Goal: Task Accomplishment & Management: Use online tool/utility

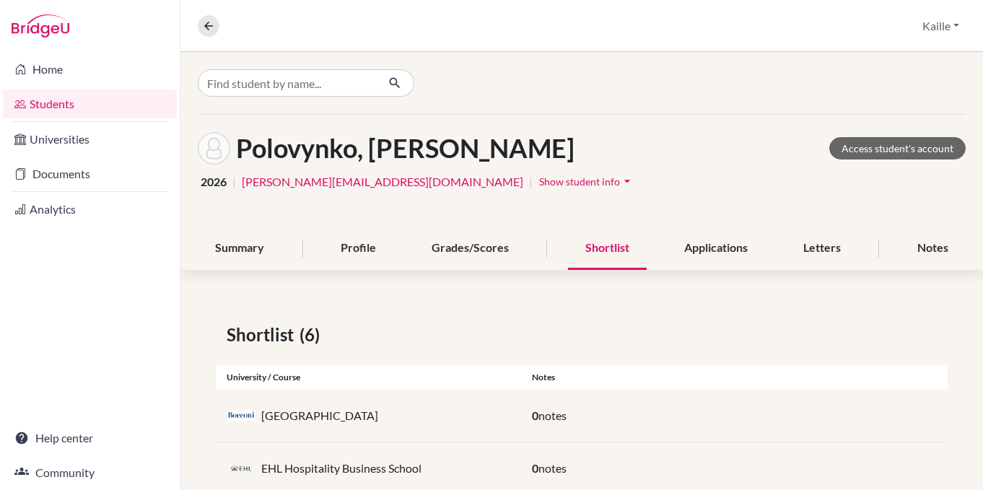
scroll to position [256, 0]
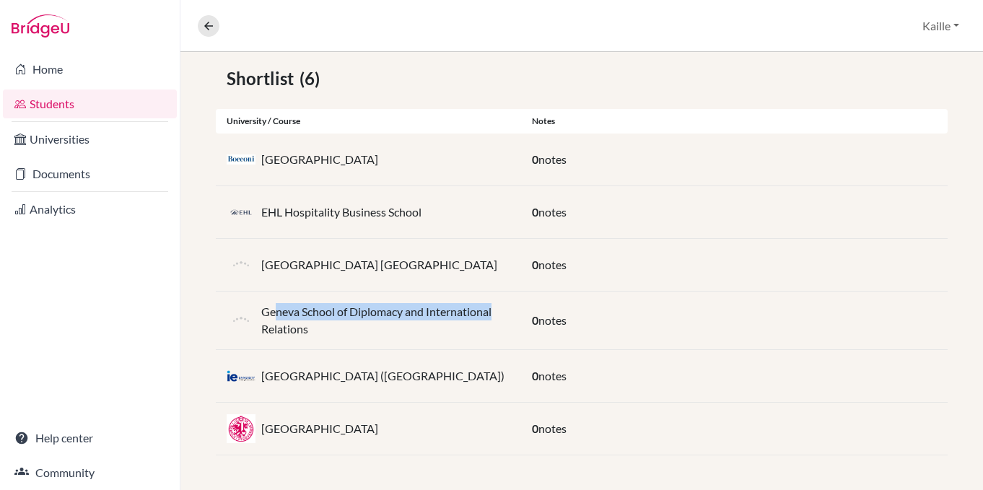
drag, startPoint x: 497, startPoint y: 313, endPoint x: 279, endPoint y: 314, distance: 218.0
click at [279, 314] on p "Geneva School of Diplomacy and International Relations" at bounding box center [385, 320] width 249 height 35
drag, startPoint x: 325, startPoint y: 330, endPoint x: 258, endPoint y: 307, distance: 70.3
click at [258, 307] on div "Geneva School of Diplomacy and International Relations" at bounding box center [368, 320] width 305 height 35
click at [68, 110] on link "Students" at bounding box center [90, 104] width 174 height 29
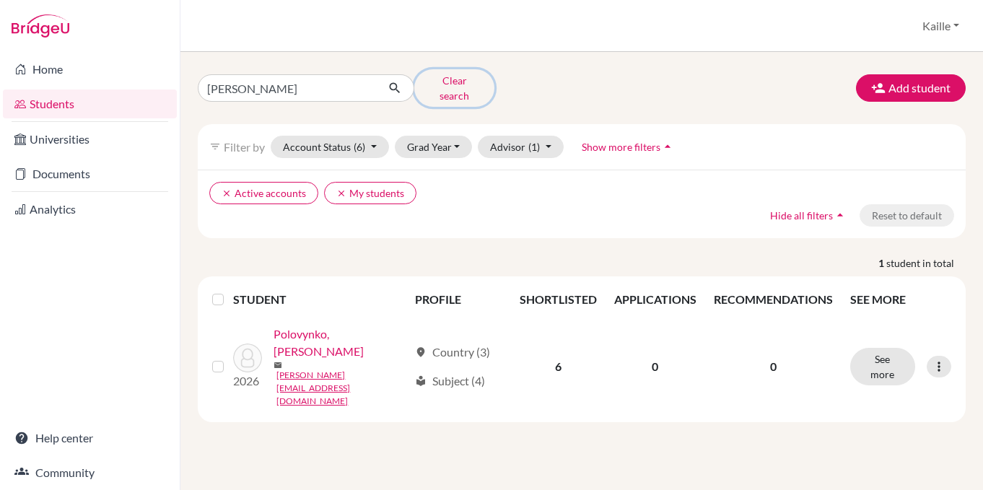
click at [440, 80] on button "Clear search" at bounding box center [454, 88] width 80 height 38
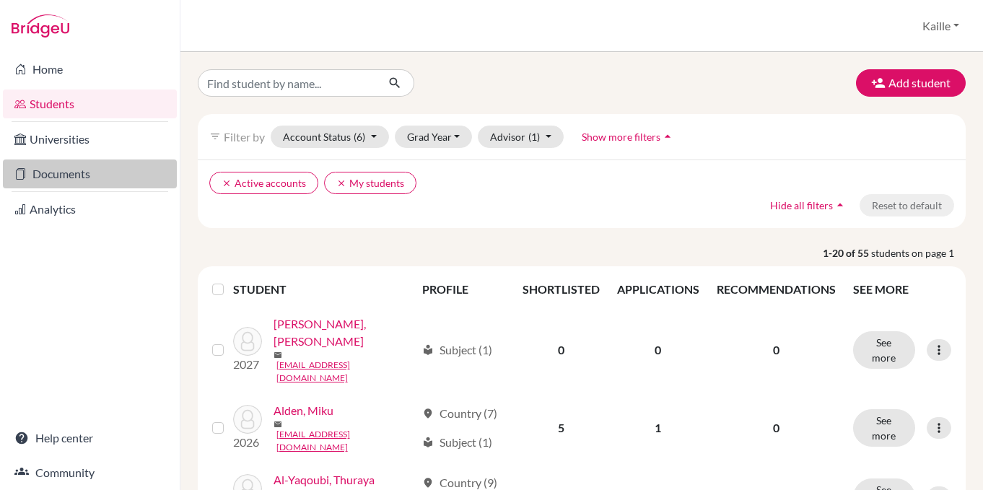
click at [86, 180] on link "Documents" at bounding box center [90, 174] width 174 height 29
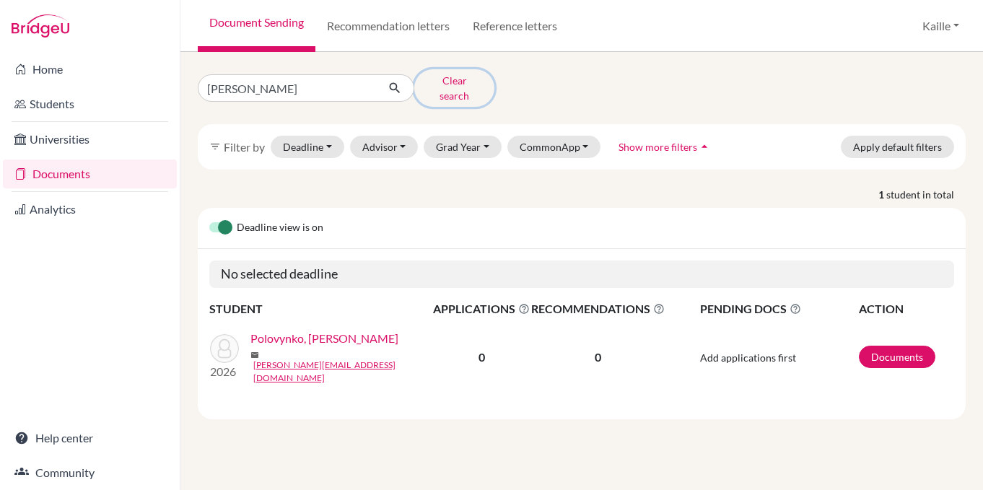
click at [452, 80] on button "Clear search" at bounding box center [454, 88] width 80 height 38
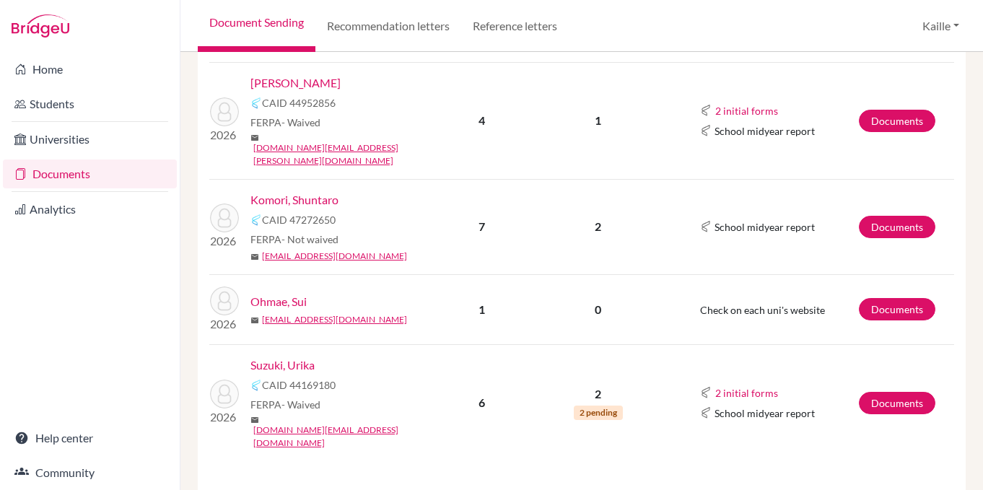
scroll to position [483, 0]
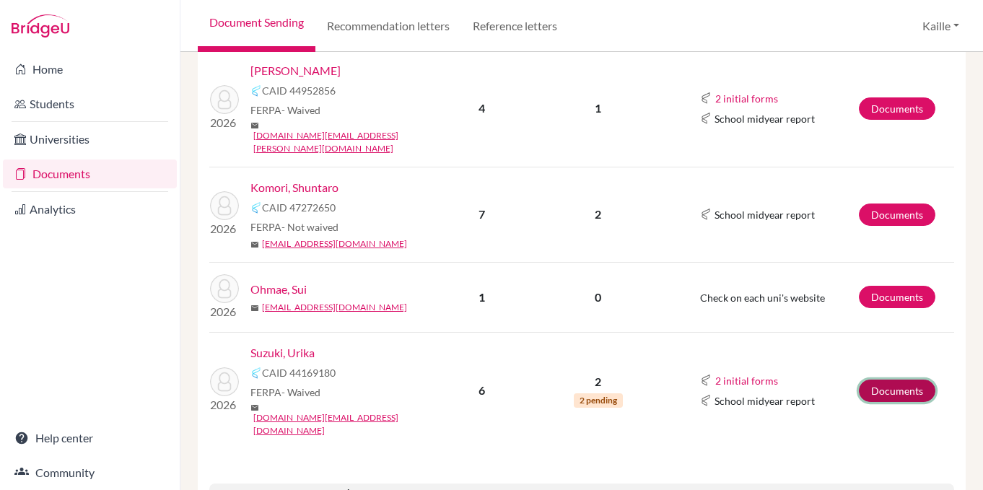
click at [900, 380] on link "Documents" at bounding box center [897, 391] width 77 height 22
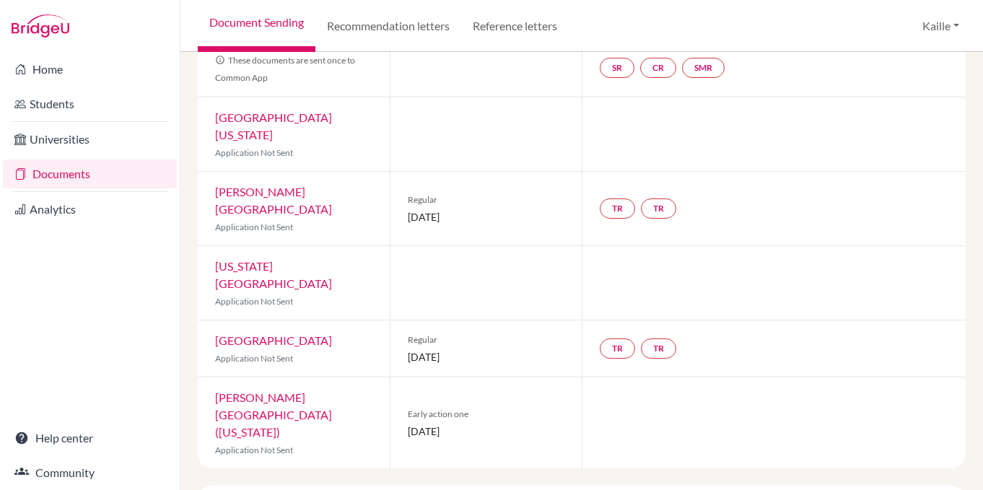
scroll to position [204, 0]
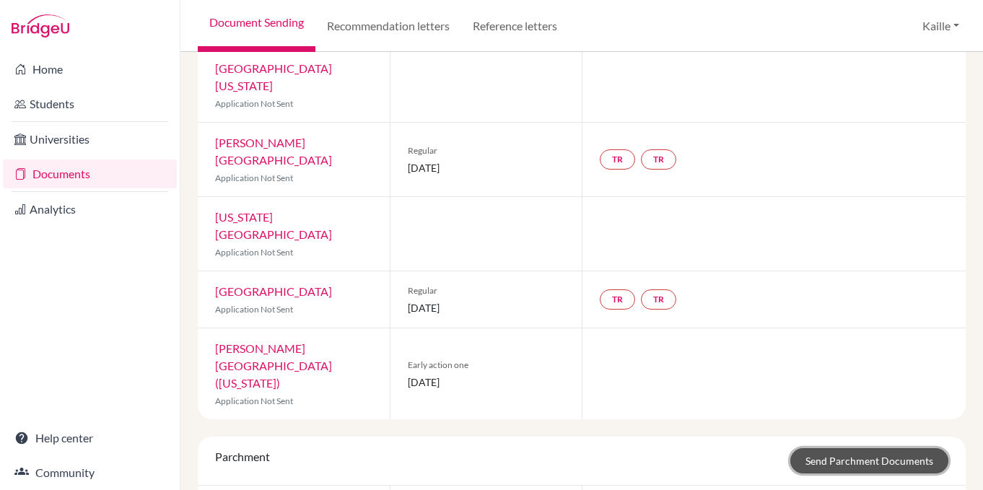
click at [857, 448] on link "Send Parchment Documents" at bounding box center [869, 460] width 158 height 25
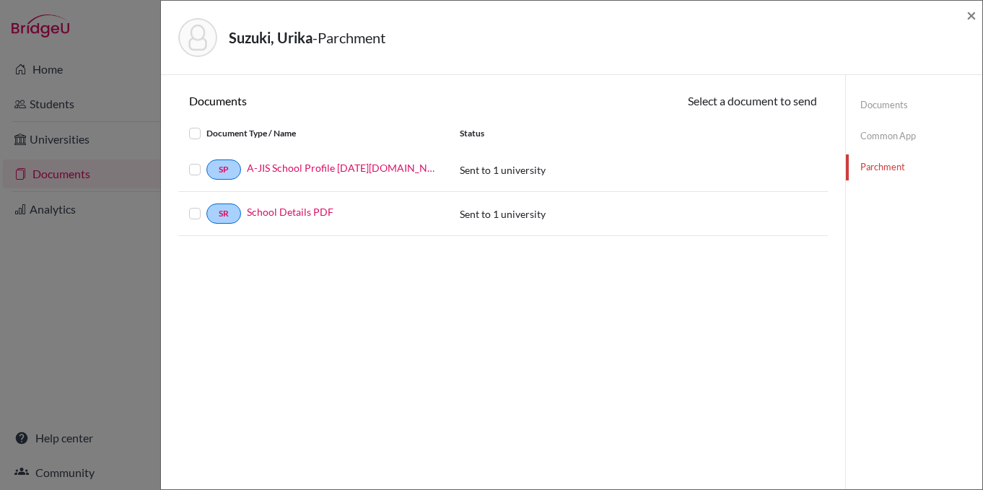
click at [206, 161] on label at bounding box center [206, 161] width 0 height 0
click at [0, 0] on input "checkbox" at bounding box center [0, 0] width 0 height 0
click at [206, 206] on label at bounding box center [206, 206] width 0 height 0
click at [0, 0] on input "checkbox" at bounding box center [0, 0] width 0 height 0
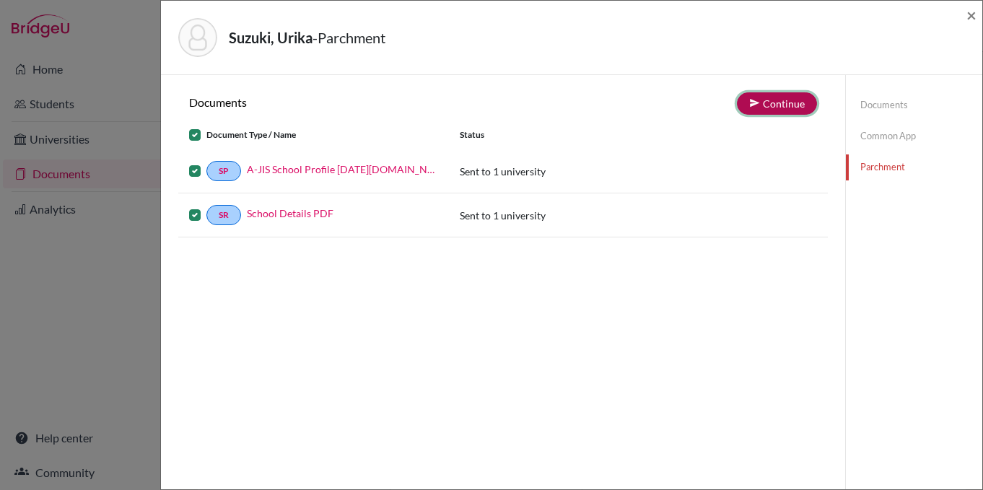
click at [780, 103] on button "Continue" at bounding box center [777, 103] width 80 height 22
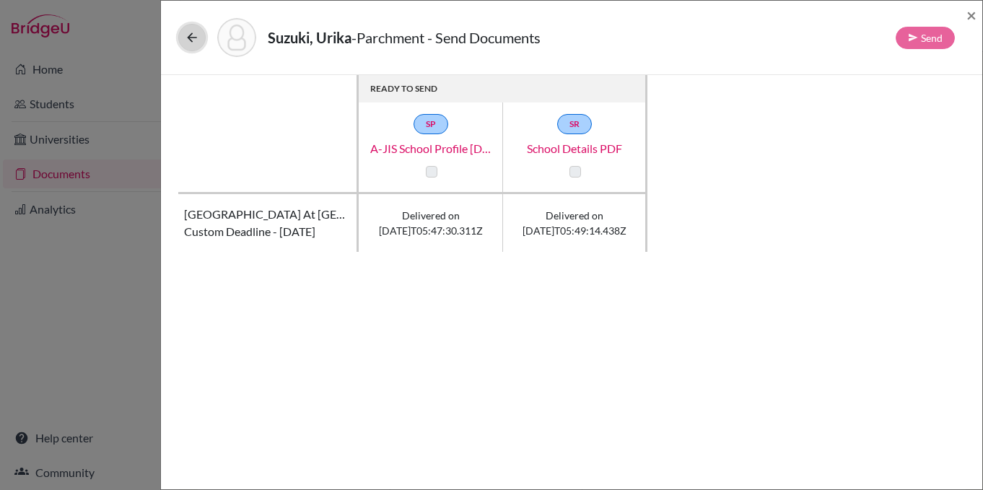
click at [183, 37] on button at bounding box center [191, 37] width 27 height 27
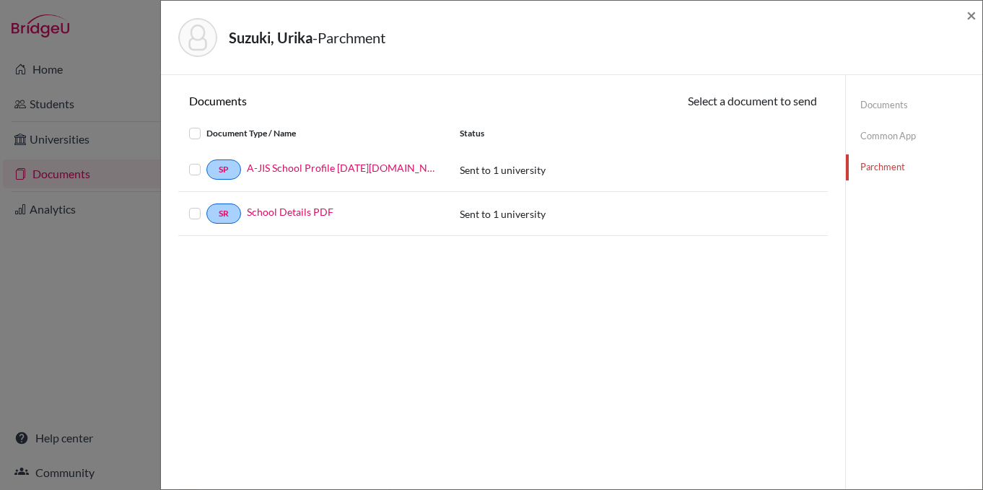
click at [906, 133] on link "Common App" at bounding box center [914, 135] width 136 height 25
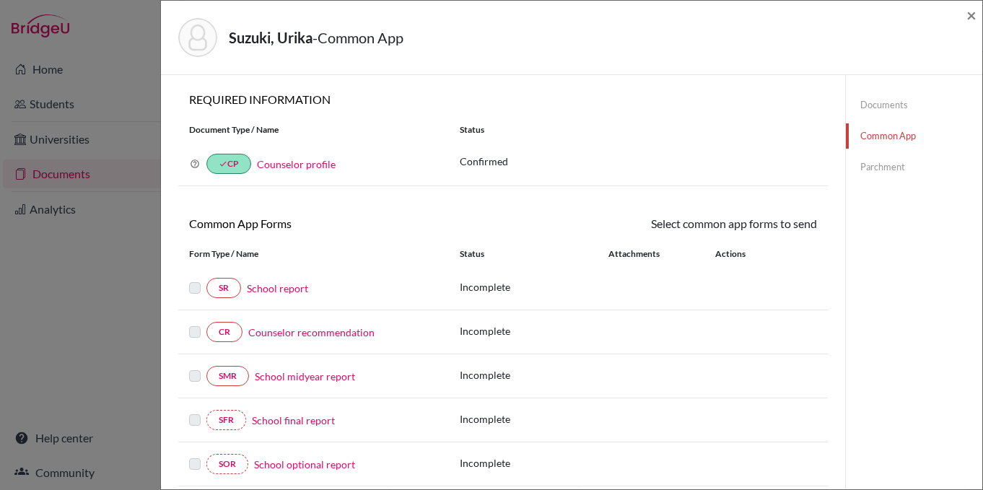
click at [962, 19] on div "Suzuki, Urika - Common App ×" at bounding box center [572, 37] width 810 height 62
click at [108, 221] on div "Suzuki, Urika - Common App × × REQUIRED INFORMATION Document Type / Name Status…" at bounding box center [491, 245] width 983 height 490
click at [972, 17] on span "×" at bounding box center [972, 14] width 10 height 21
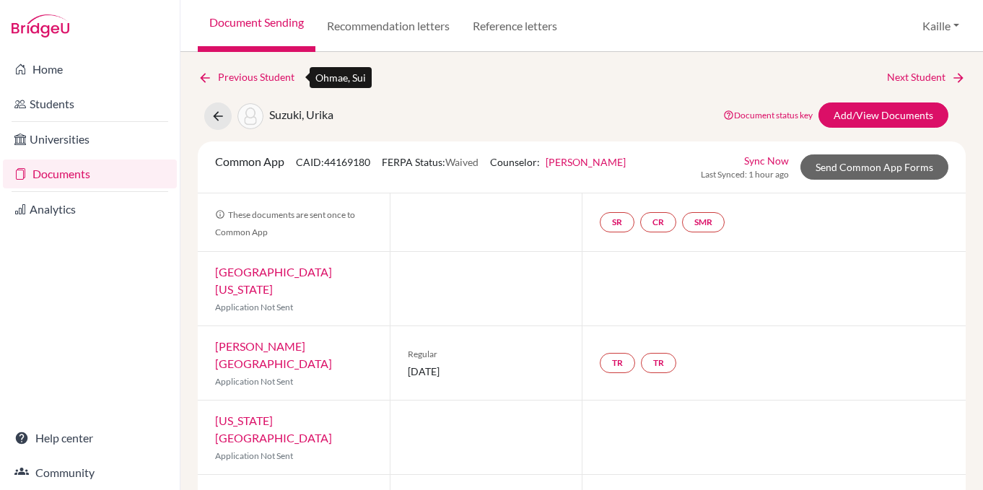
click at [220, 77] on link "Previous Student" at bounding box center [252, 77] width 108 height 16
